Goal: Book appointment/travel/reservation

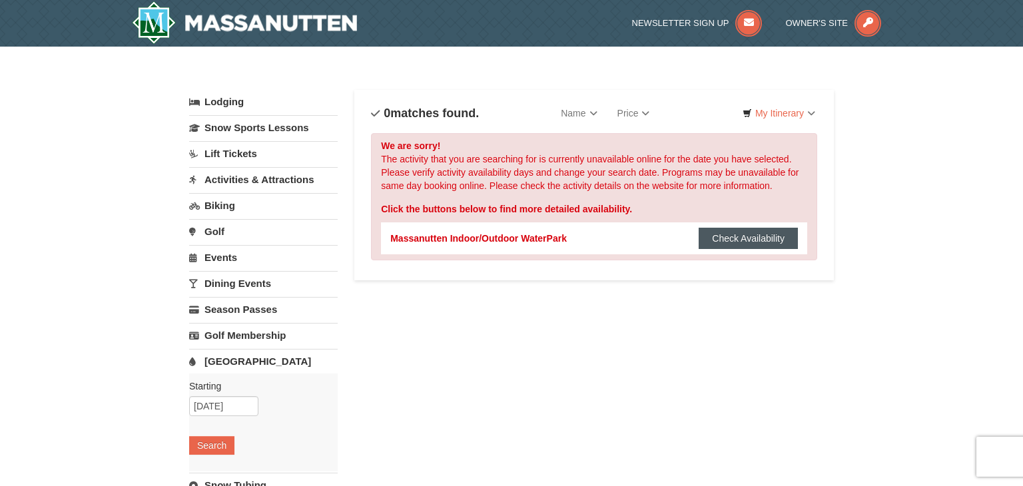
click at [729, 233] on button "Check Availability" at bounding box center [748, 238] width 99 height 21
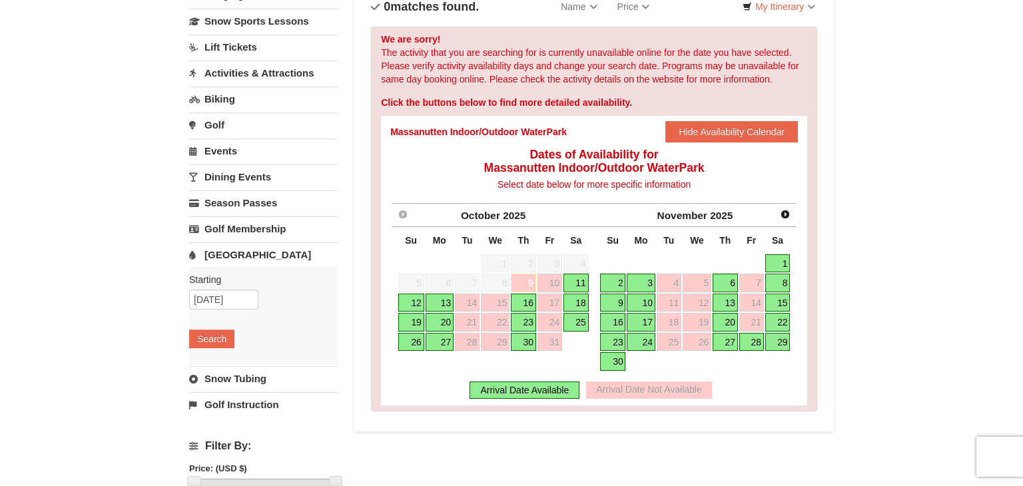
scroll to position [107, 0]
click at [642, 344] on link "24" at bounding box center [641, 342] width 28 height 19
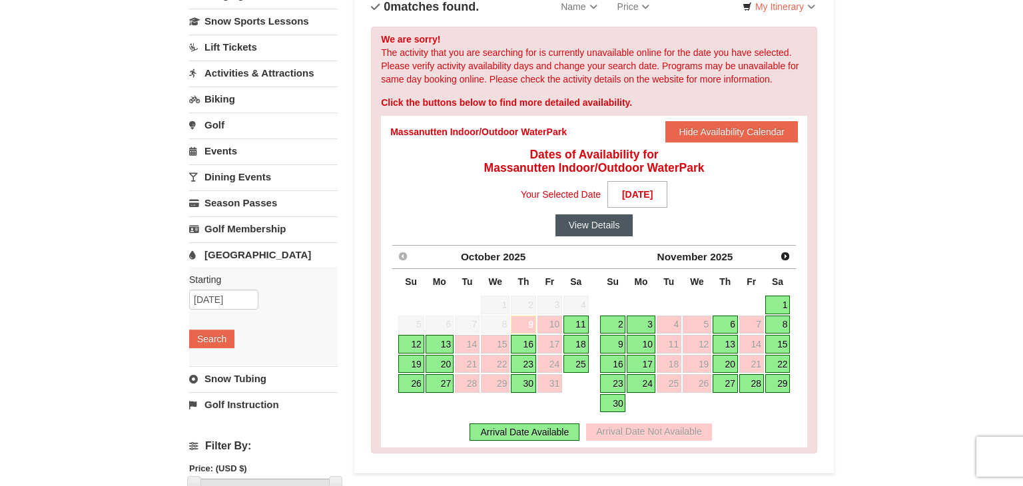
click at [597, 229] on button "View Details" at bounding box center [595, 225] width 78 height 21
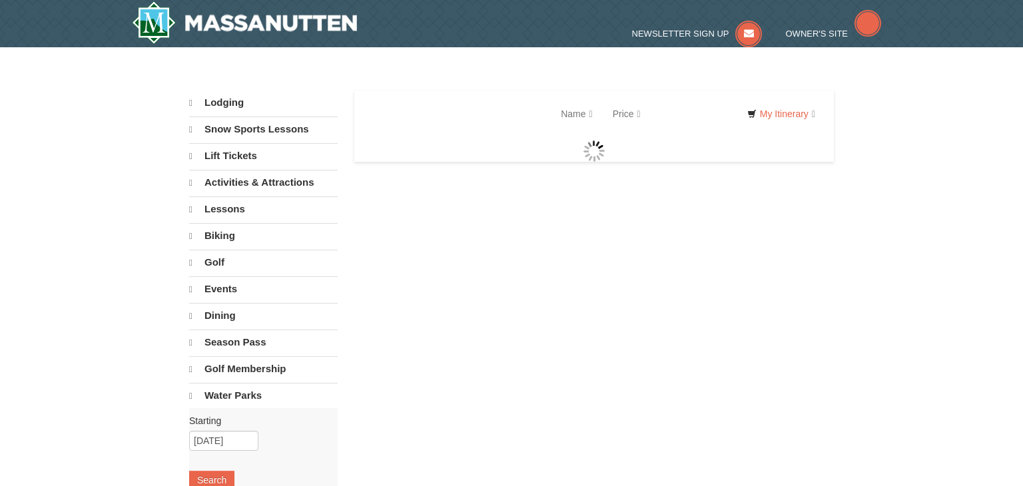
select select "10"
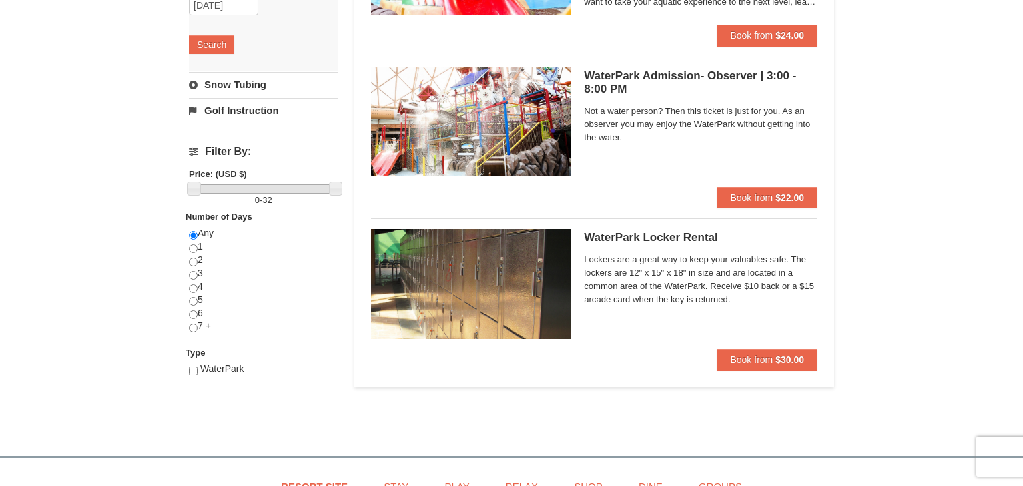
scroll to position [23, 0]
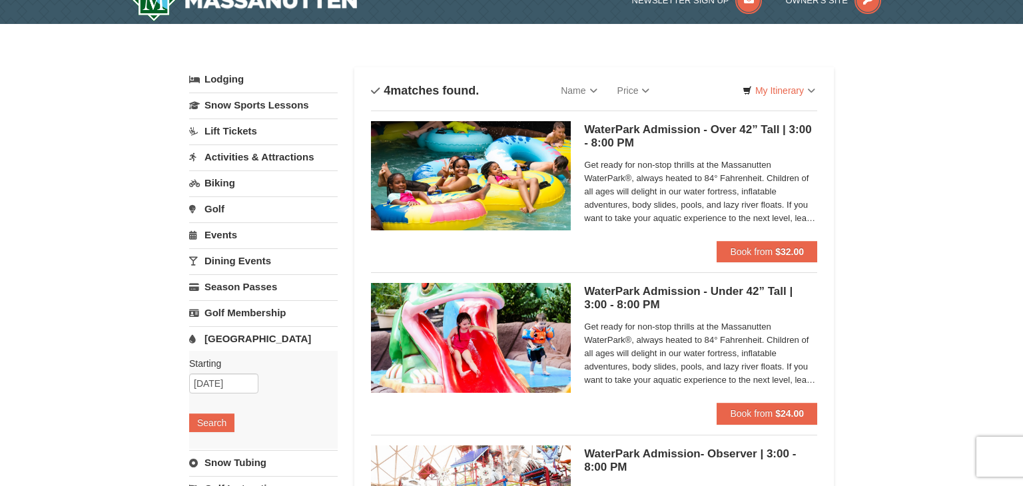
click at [886, 139] on div "× Categories List Filter My Itinerary Questions? 1-540-289-9441 Lodging Arrival…" at bounding box center [511, 423] width 1023 height 798
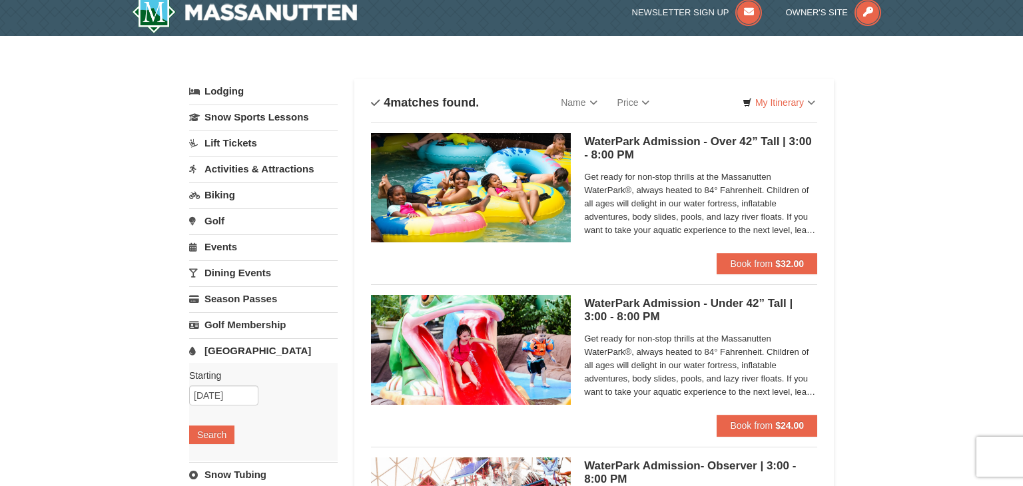
scroll to position [0, 0]
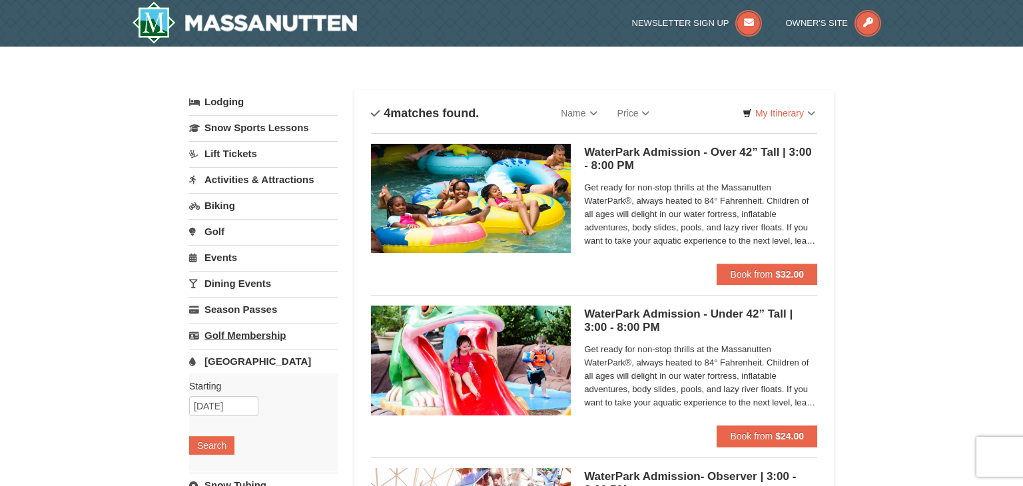
click at [232, 345] on link "Golf Membership" at bounding box center [263, 335] width 149 height 25
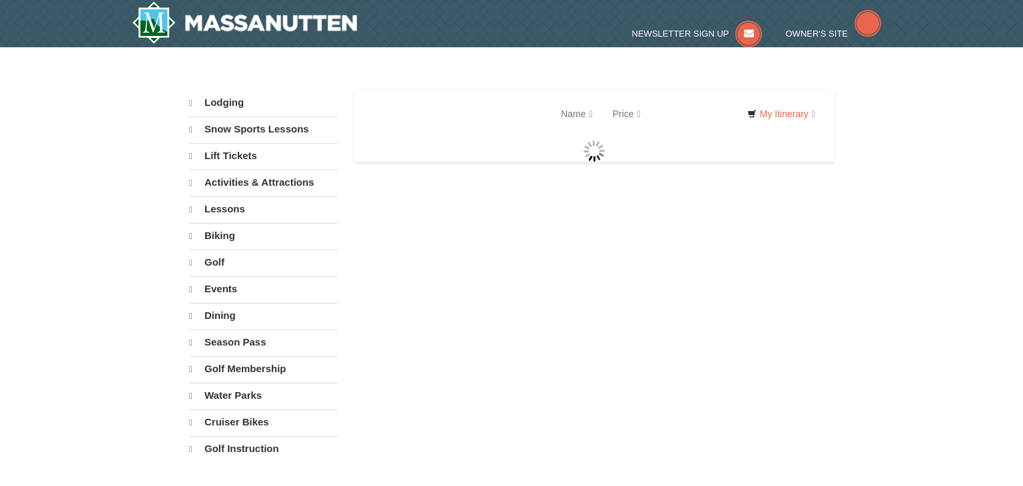
select select "10"
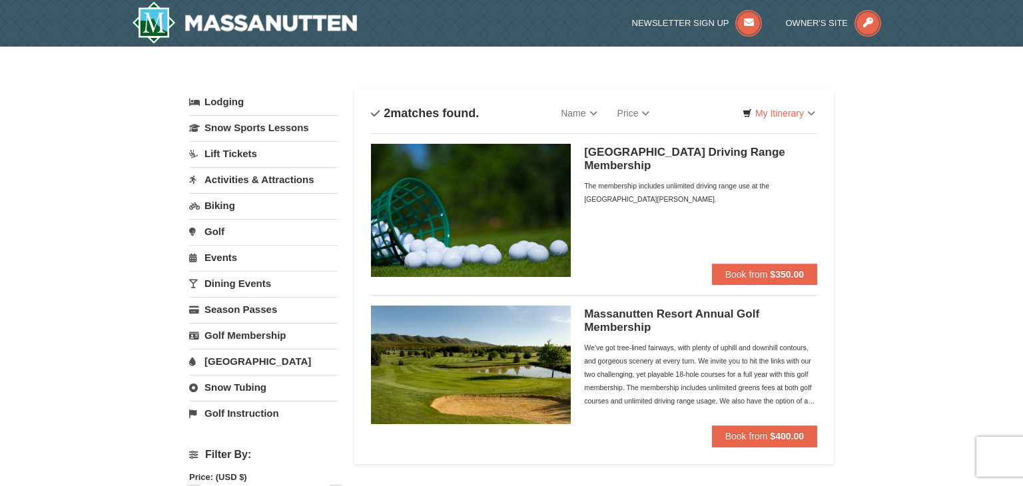
click at [247, 360] on link "[GEOGRAPHIC_DATA]" at bounding box center [263, 361] width 149 height 25
click at [231, 361] on link "[GEOGRAPHIC_DATA]" at bounding box center [263, 361] width 149 height 25
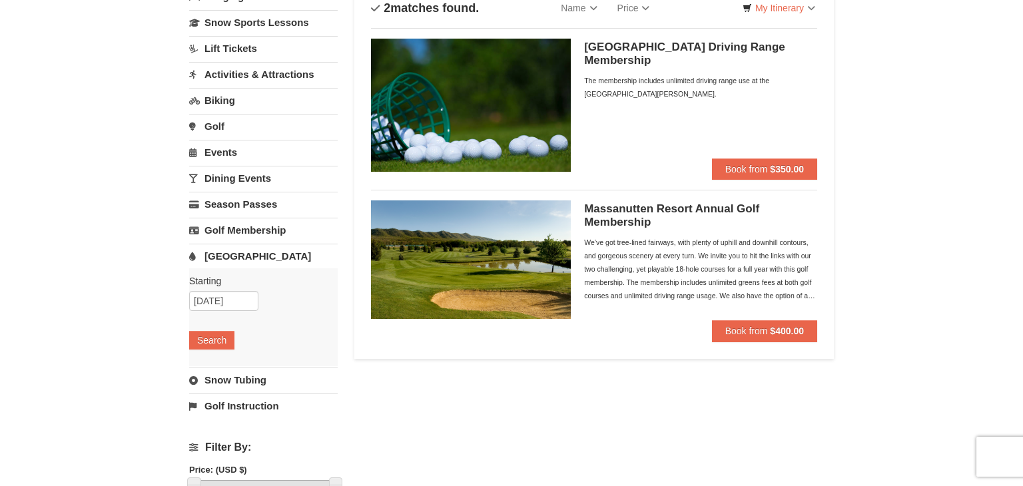
scroll to position [141, 0]
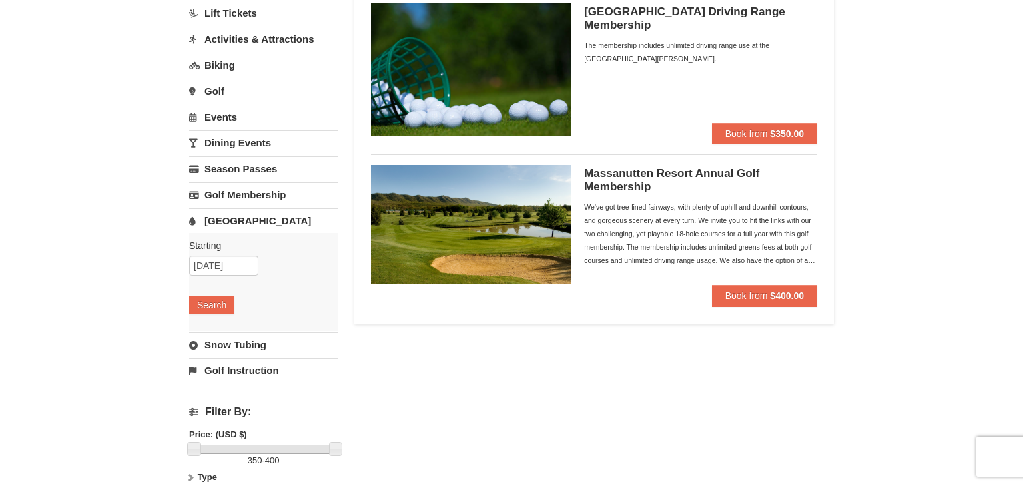
click at [241, 221] on link "[GEOGRAPHIC_DATA]" at bounding box center [263, 221] width 149 height 25
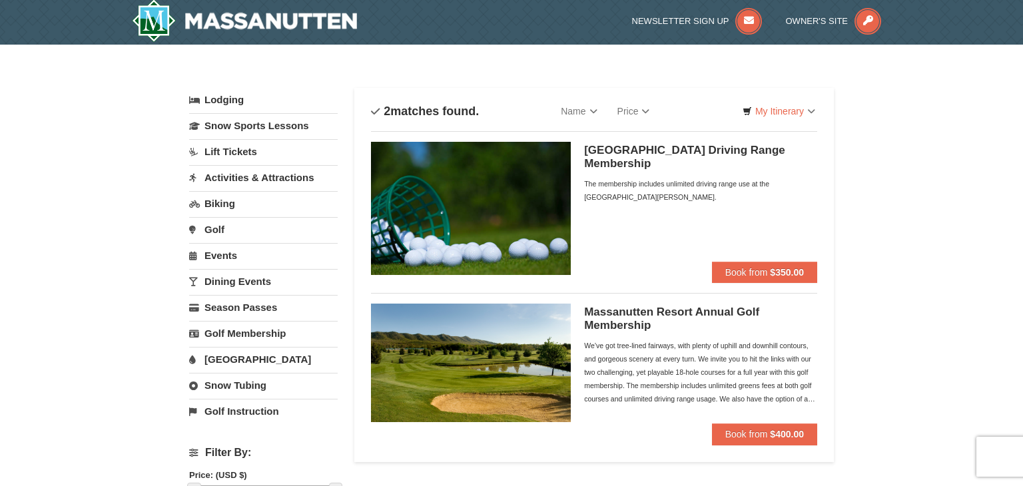
scroll to position [0, 0]
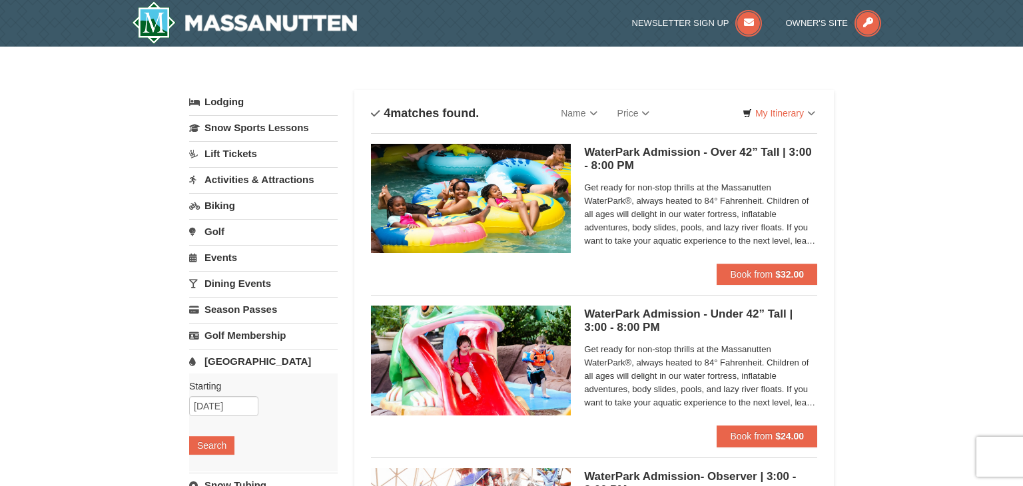
click at [217, 364] on link "[GEOGRAPHIC_DATA]" at bounding box center [263, 361] width 149 height 25
click at [322, 9] on img at bounding box center [244, 22] width 225 height 43
